Goal: Use online tool/utility

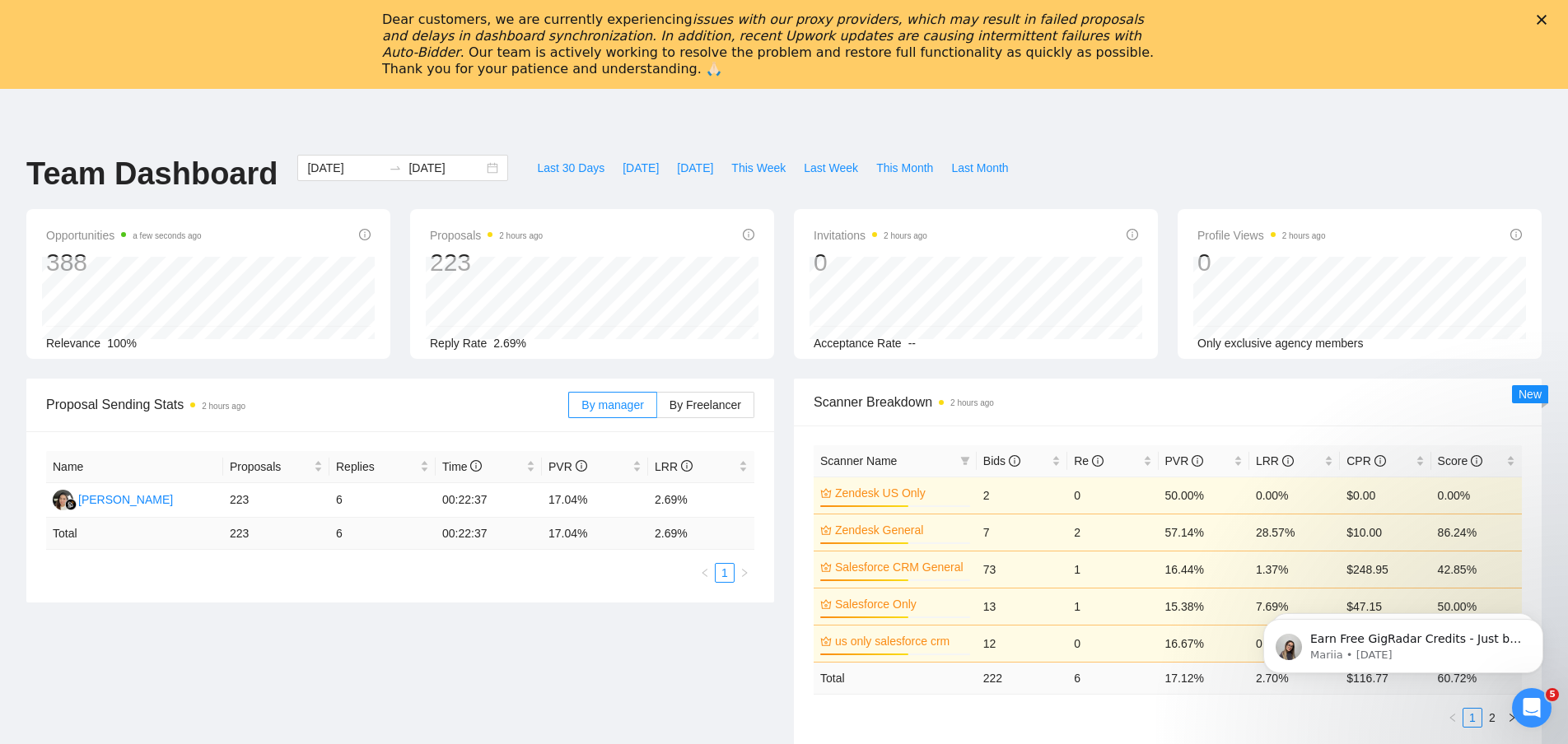
click at [1548, 16] on div "Close" at bounding box center [1545, 20] width 17 height 10
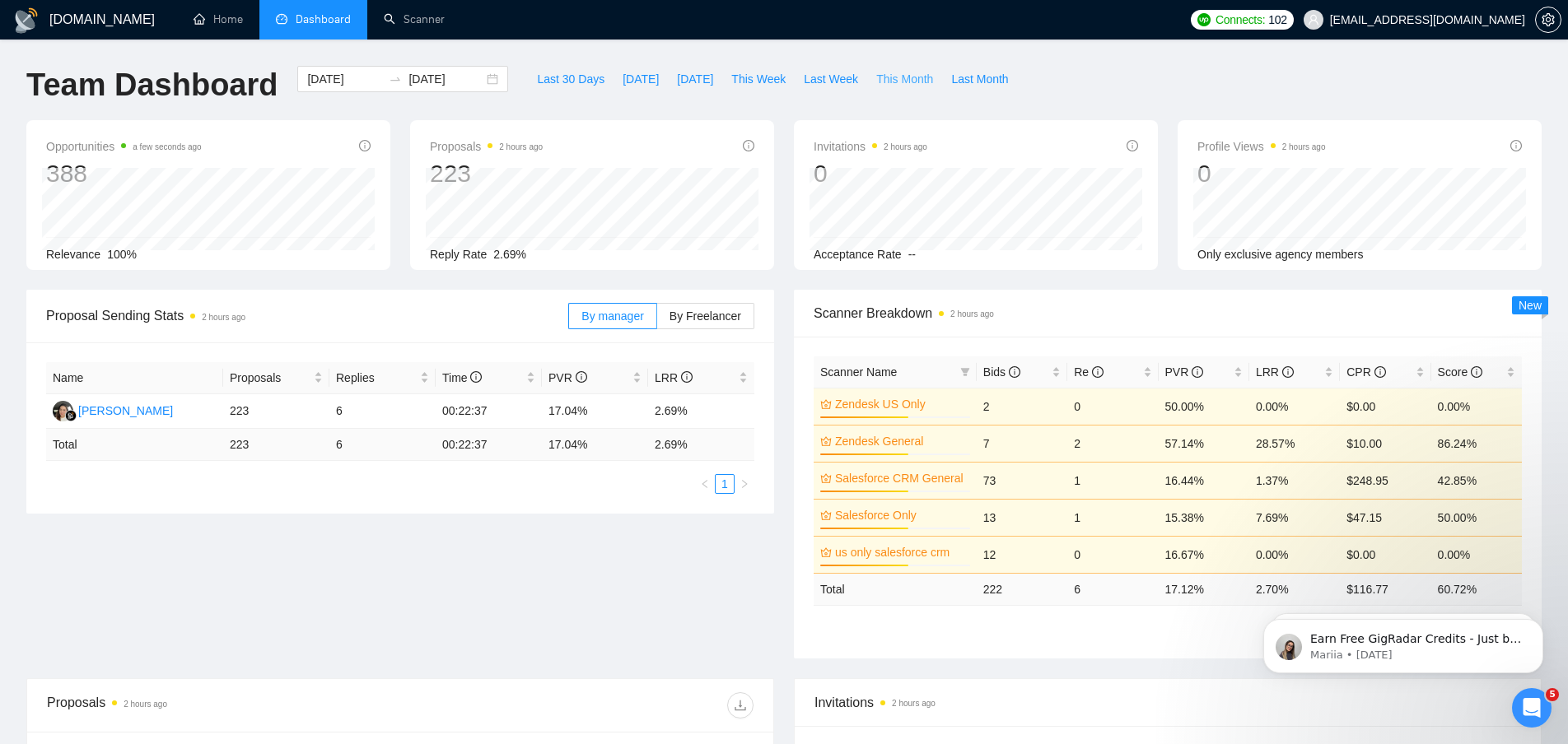
click at [911, 78] on span "This Month" at bounding box center [905, 79] width 57 height 18
type input "[DATE]"
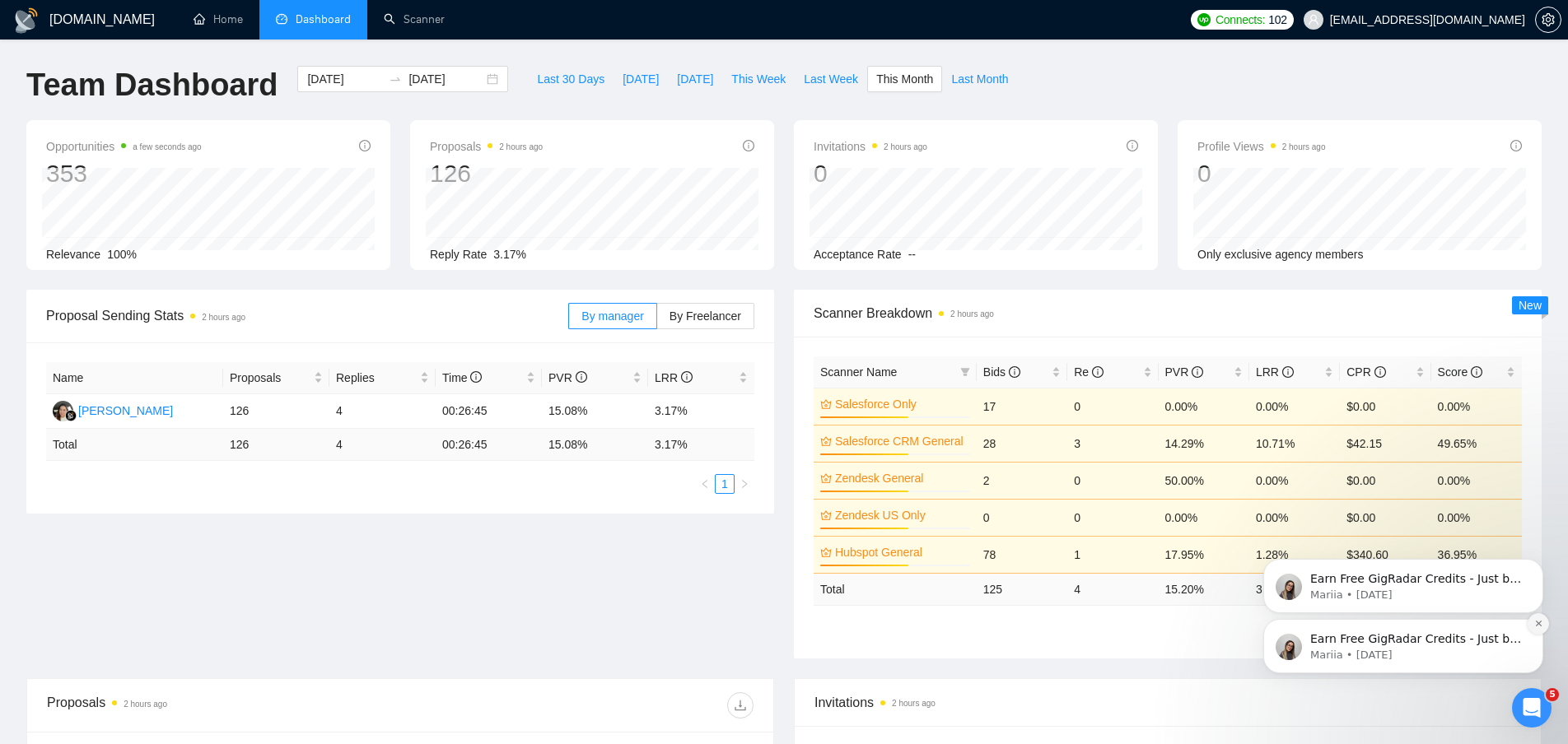
click at [1534, 624] on icon "Dismiss notification" at bounding box center [1538, 623] width 9 height 9
click at [1540, 624] on icon "Dismiss notification" at bounding box center [1538, 623] width 9 height 9
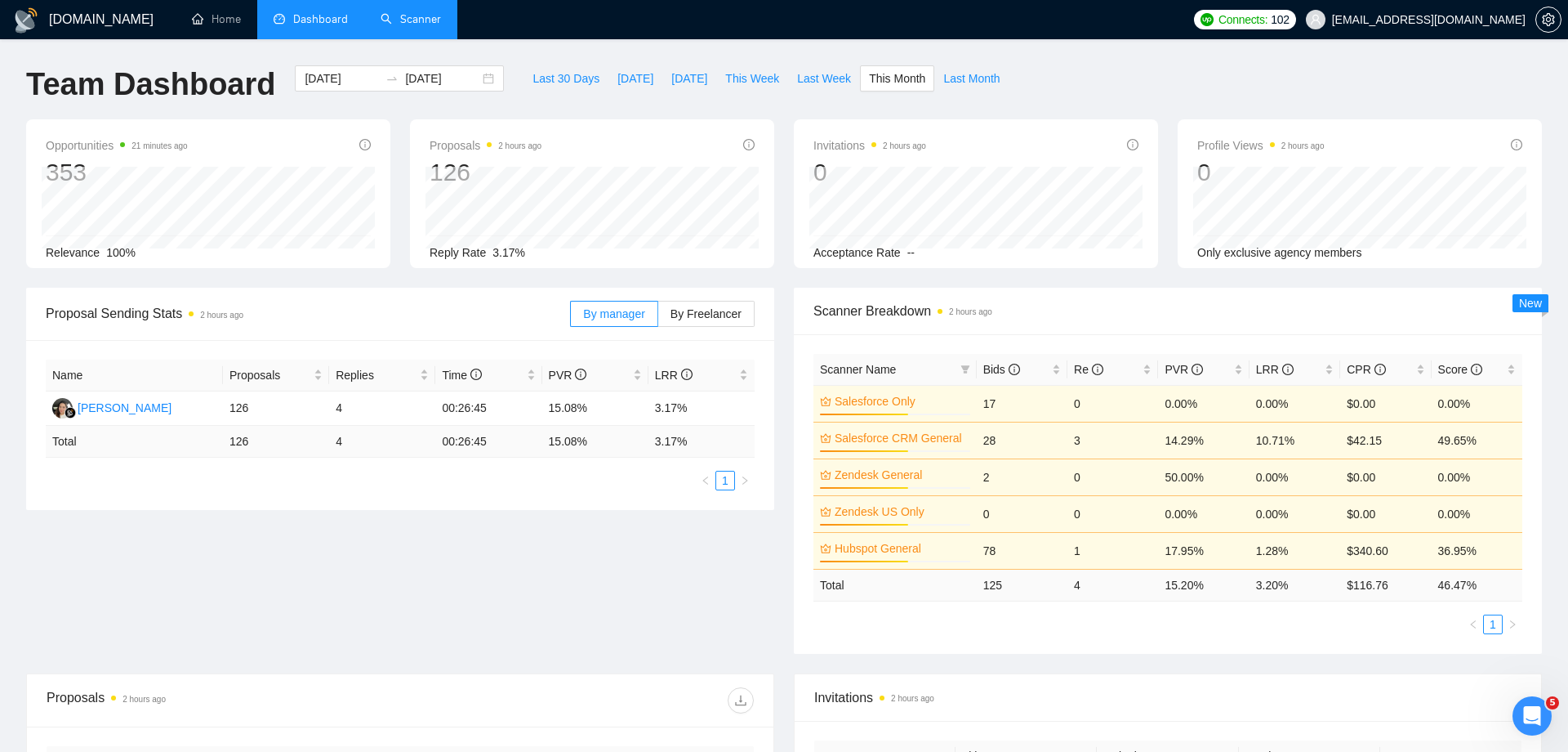
click at [380, 26] on link "Scanner" at bounding box center [410, 19] width 60 height 14
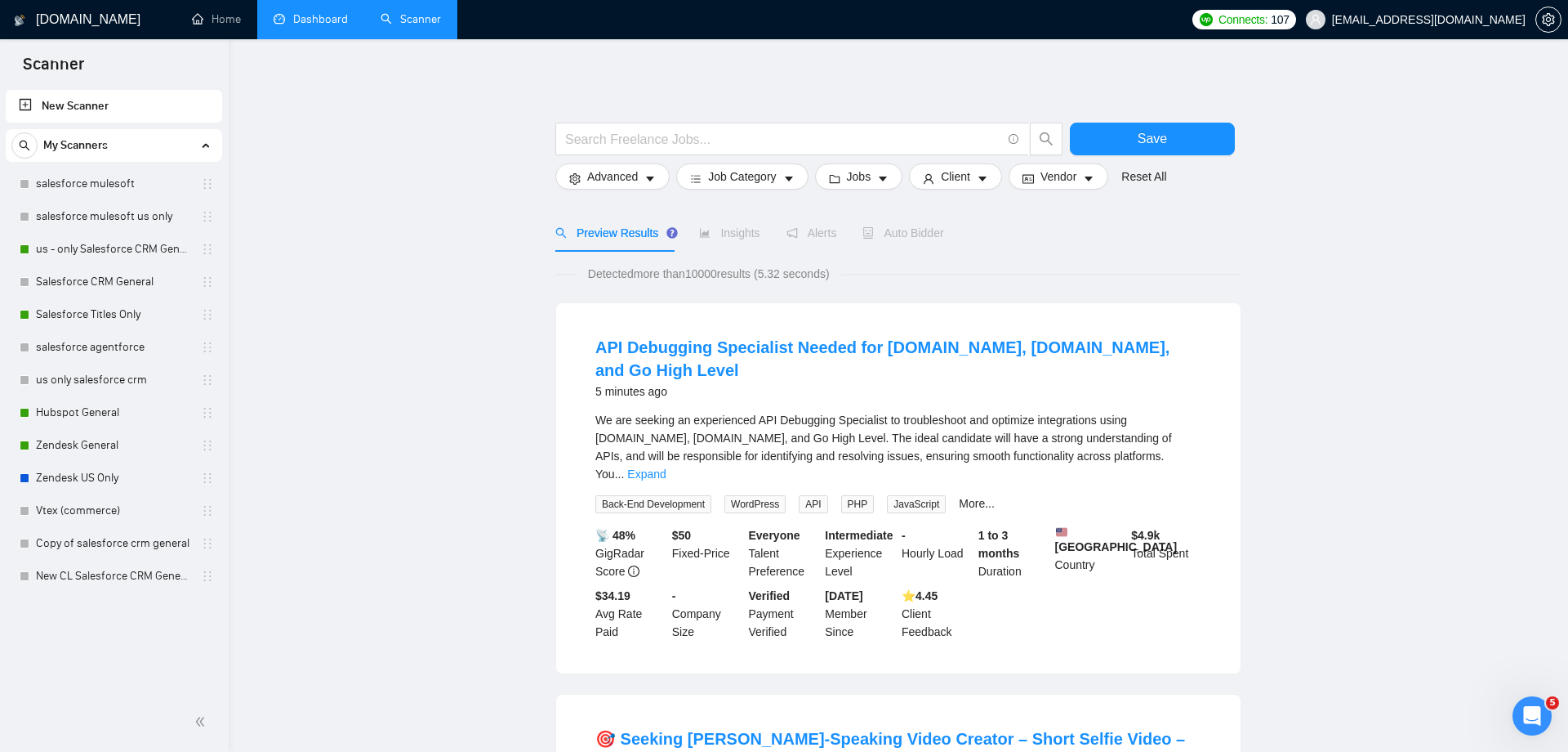
click at [322, 25] on link "Dashboard" at bounding box center [311, 19] width 75 height 14
